Goal: Find specific page/section: Find specific page/section

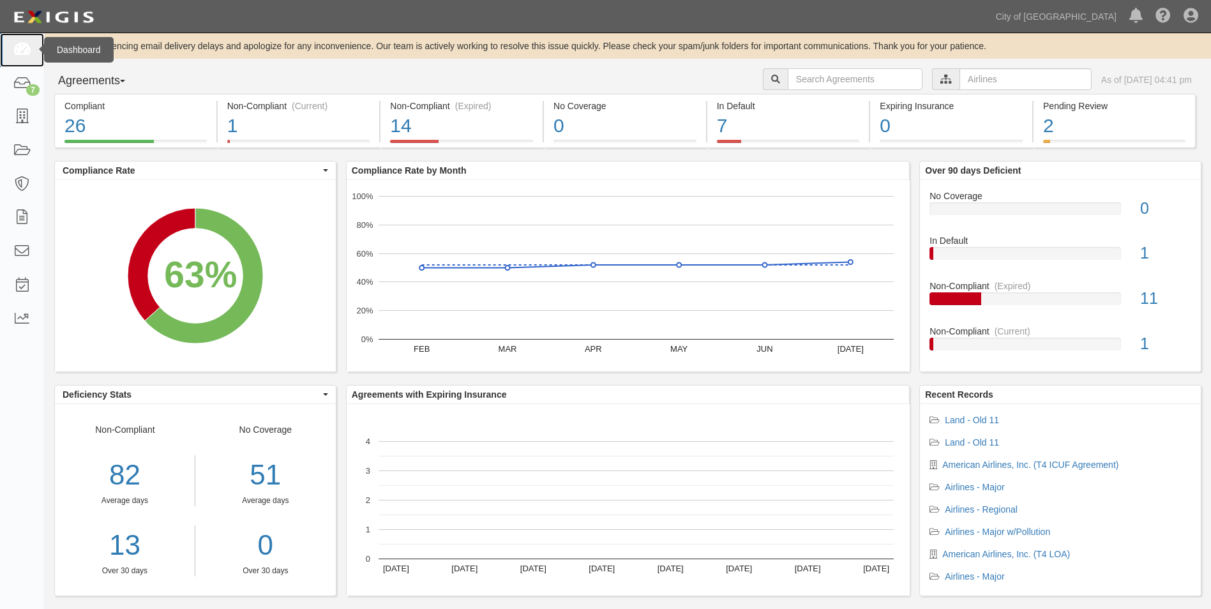
click at [19, 53] on icon at bounding box center [22, 50] width 18 height 15
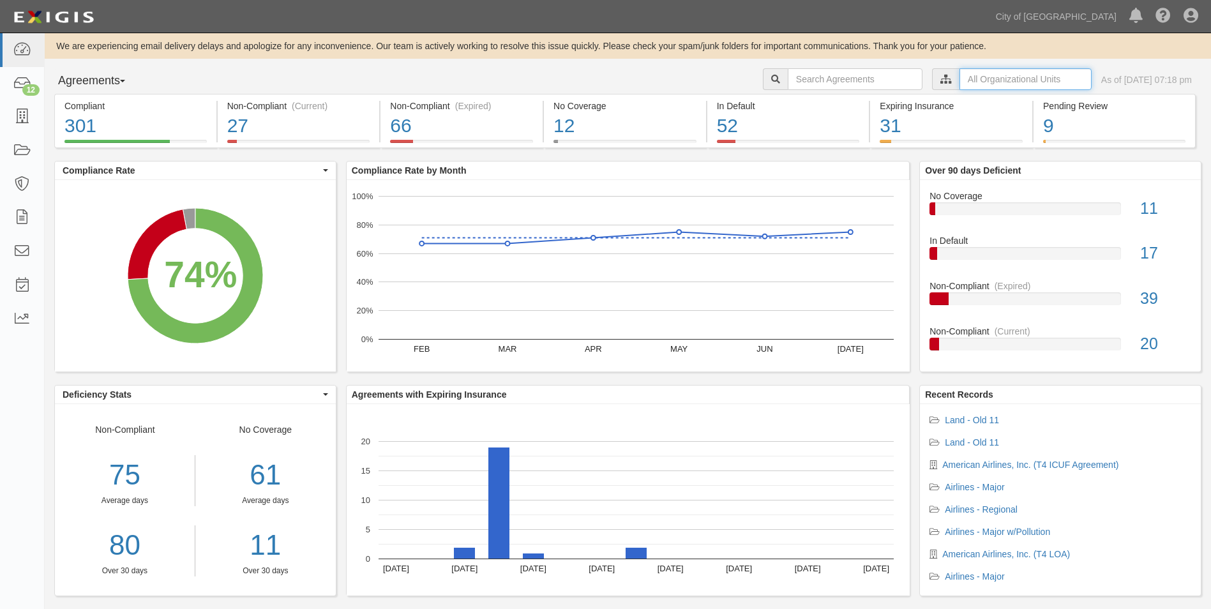
click at [961, 80] on input "text" at bounding box center [1025, 79] width 132 height 22
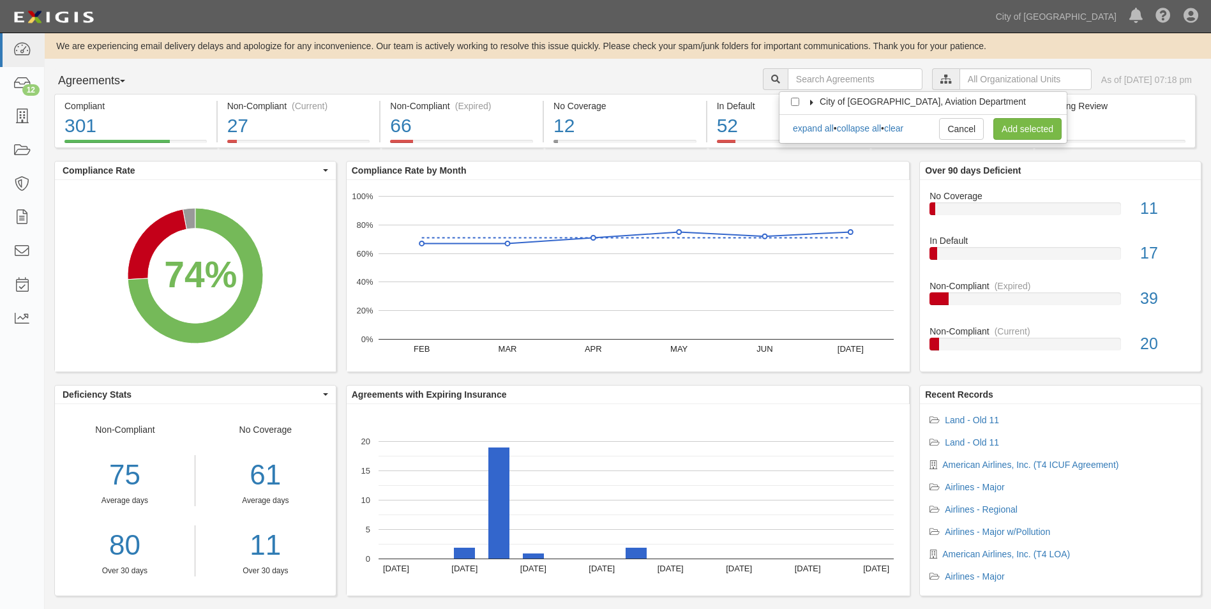
click at [822, 102] on span "City of [GEOGRAPHIC_DATA], Aviation Department" at bounding box center [923, 101] width 206 height 10
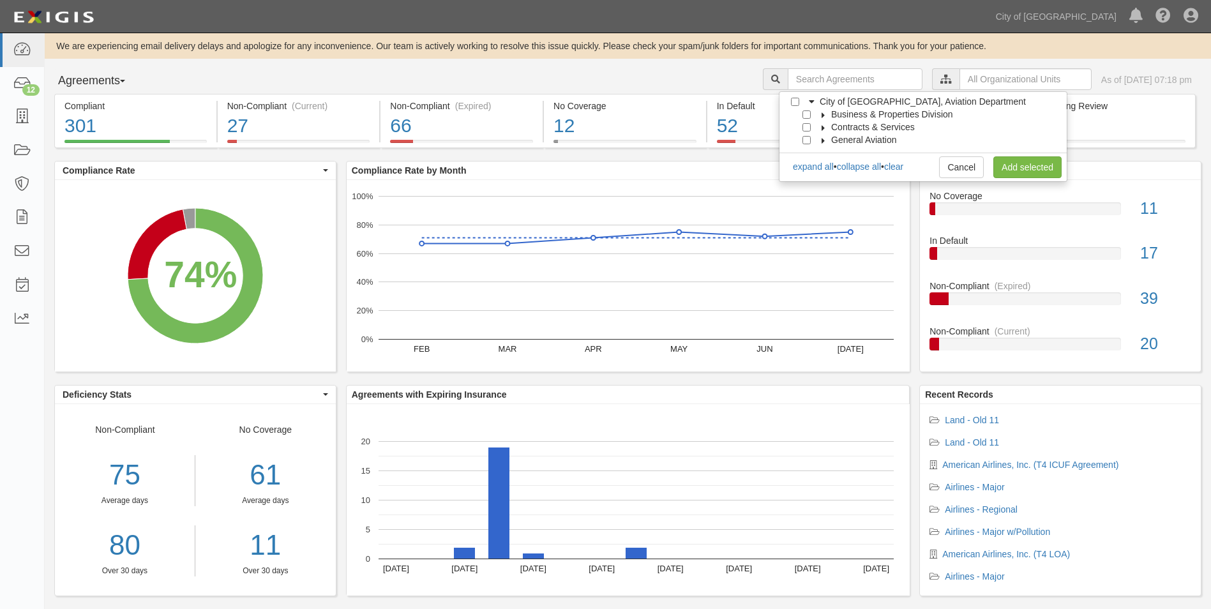
click at [820, 118] on label "Business & Properties Division" at bounding box center [884, 114] width 138 height 13
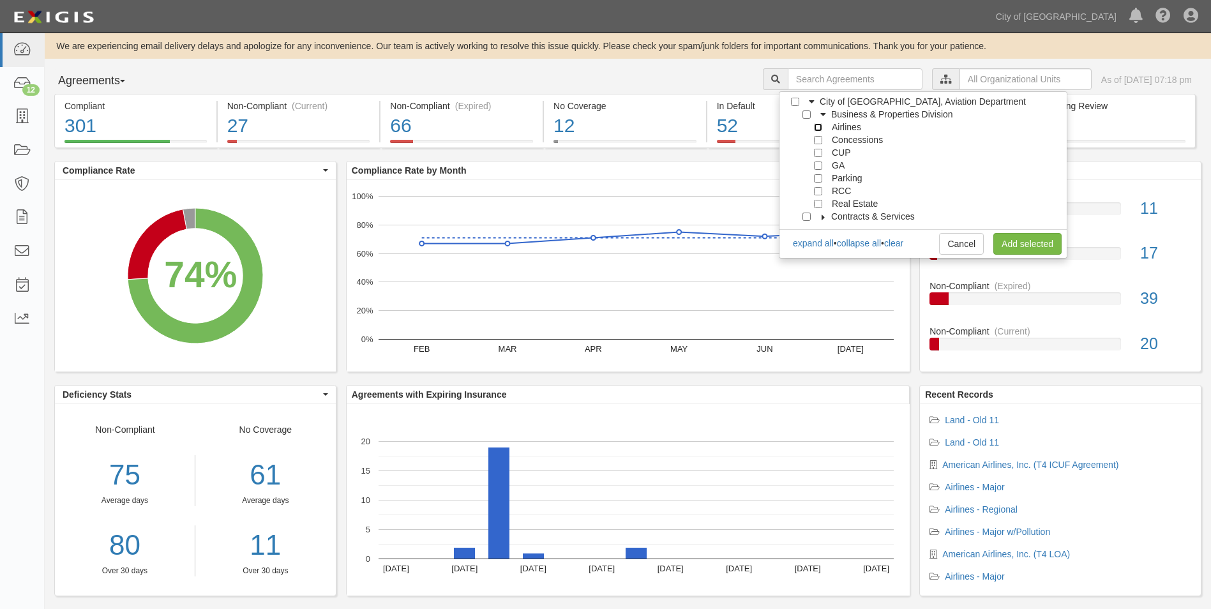
click at [816, 129] on input "Airlines" at bounding box center [818, 127] width 8 height 8
checkbox input "true"
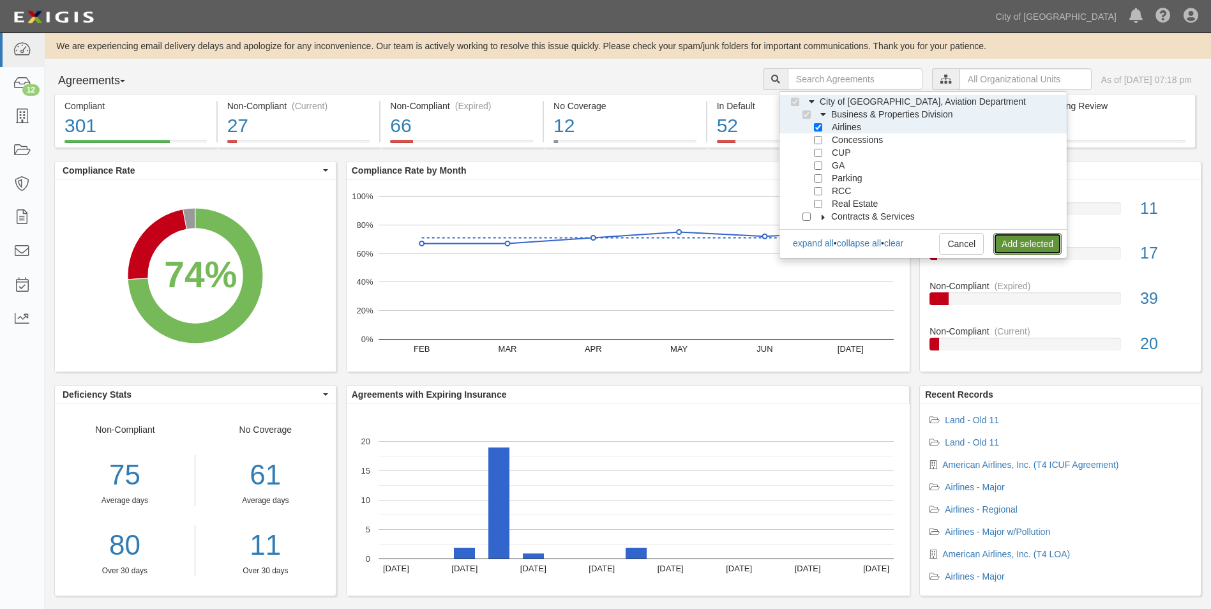
click at [1003, 239] on link "Add selected" at bounding box center [1027, 244] width 68 height 22
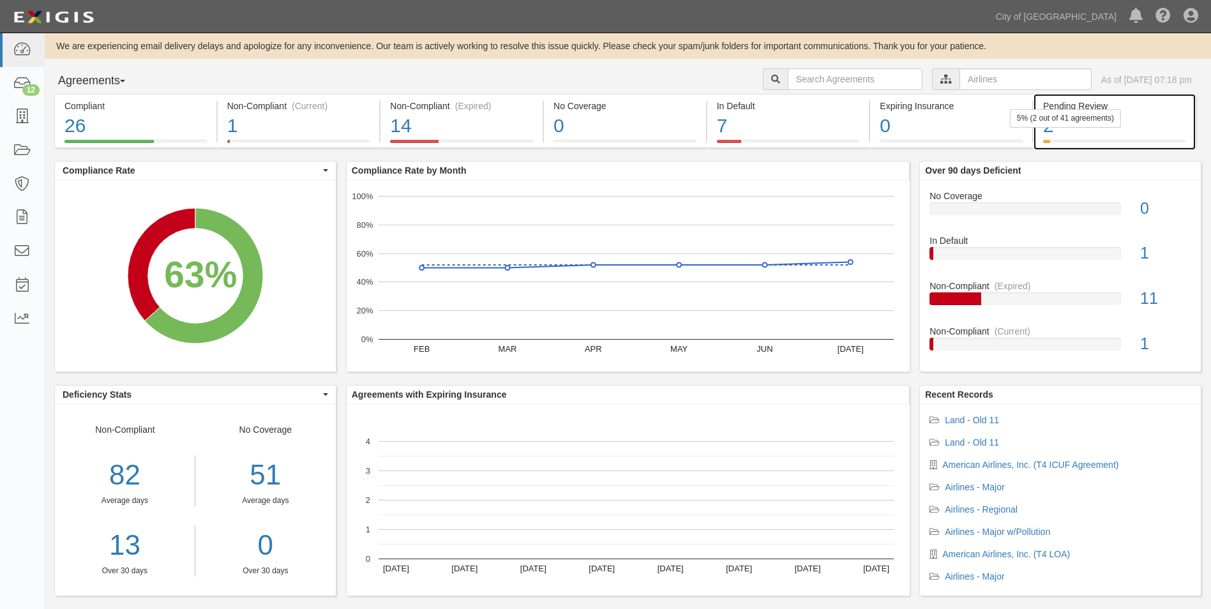
click at [1085, 111] on div "5% (2 out of 41 agreements)" at bounding box center [1065, 118] width 111 height 19
